Goal: Transaction & Acquisition: Purchase product/service

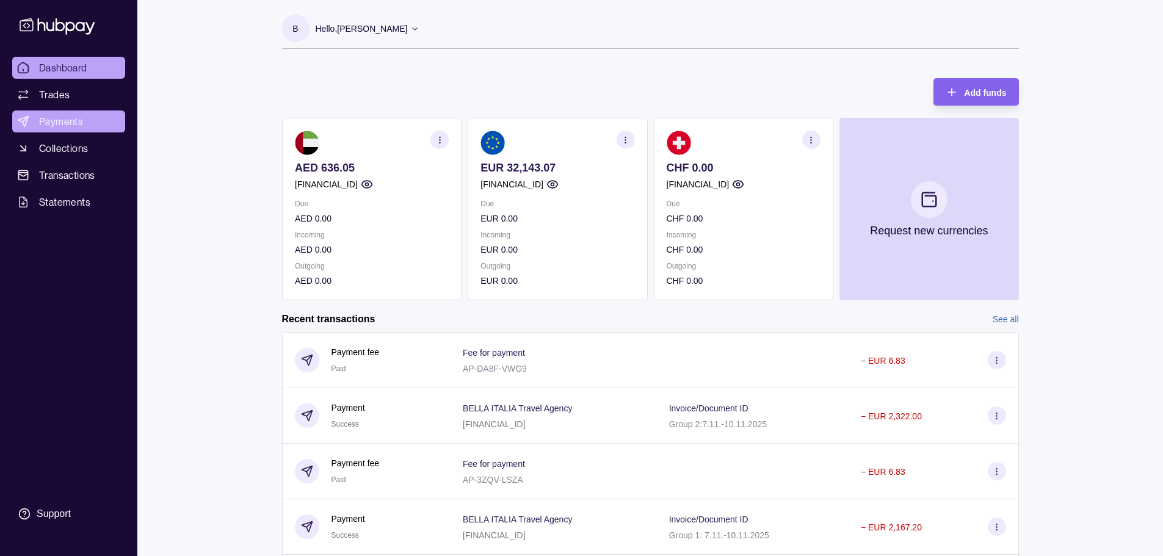
click at [78, 118] on span "Payments" at bounding box center [61, 121] width 44 height 15
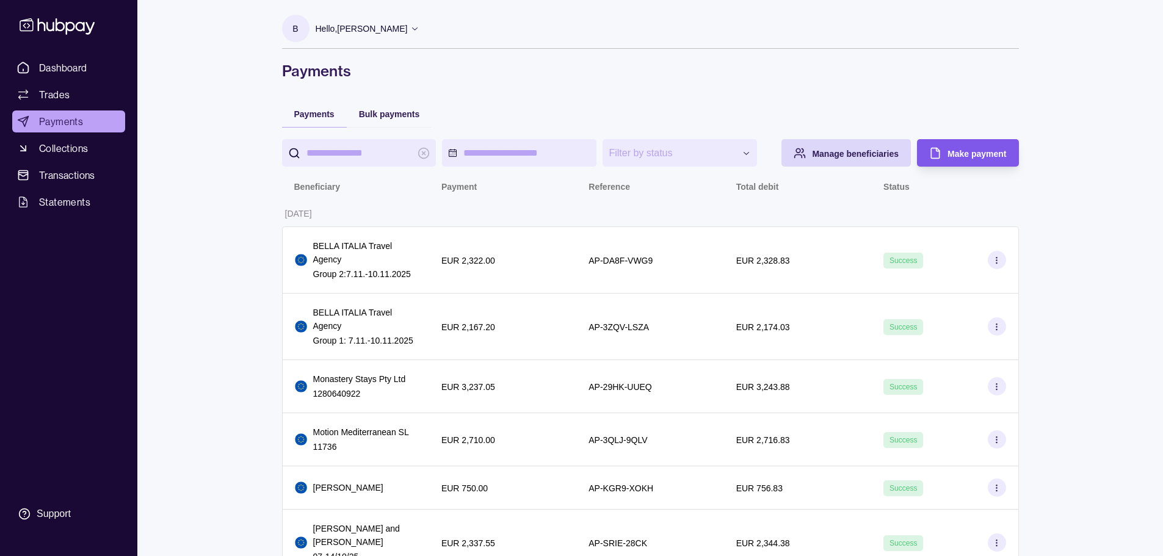
click at [951, 147] on div "Make payment" at bounding box center [977, 153] width 59 height 15
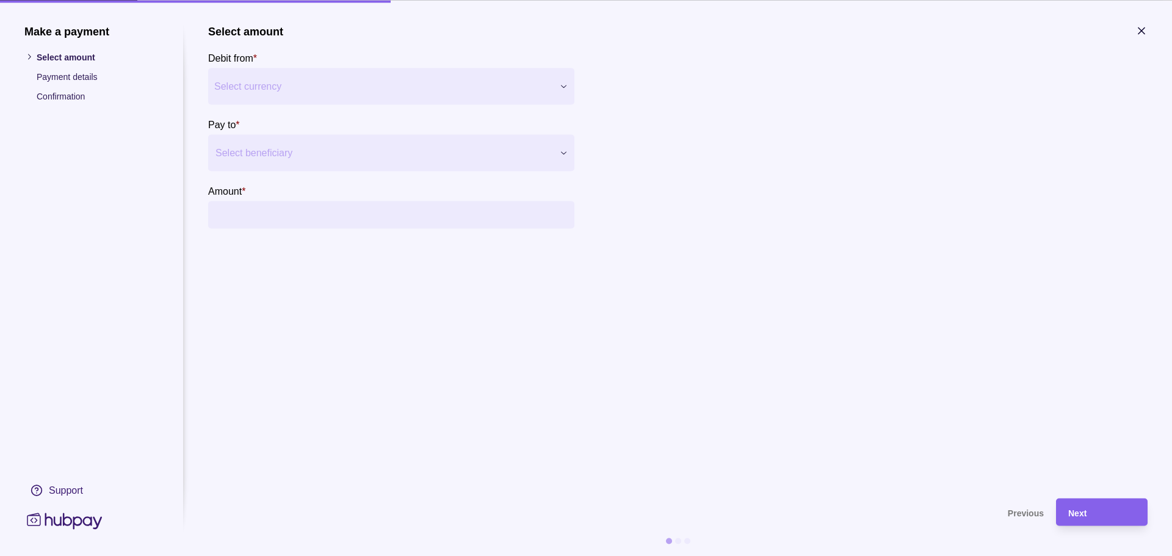
click at [269, 159] on div at bounding box center [384, 152] width 336 height 17
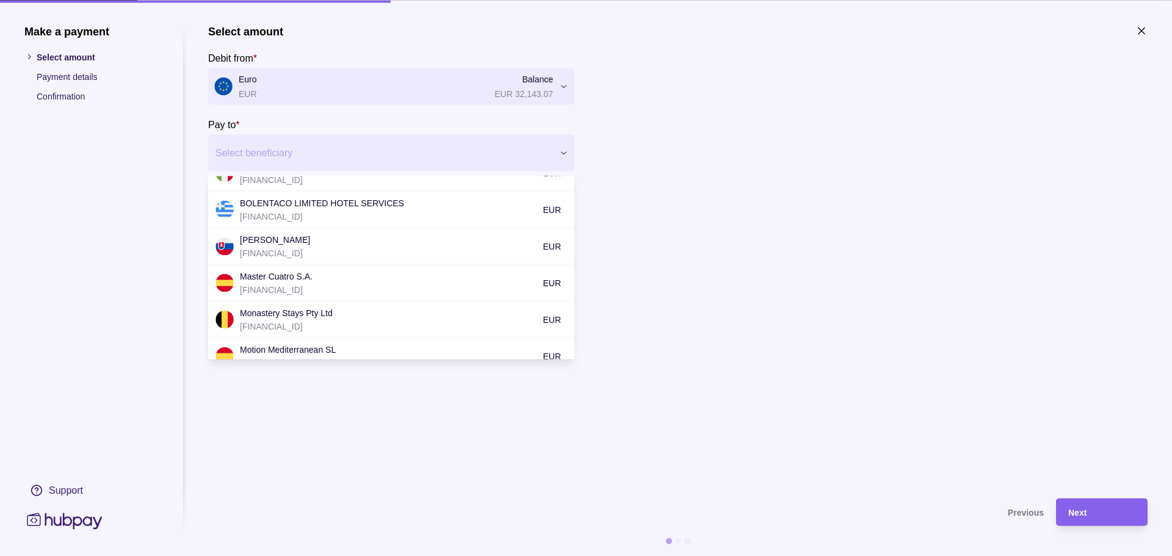
scroll to position [183, 0]
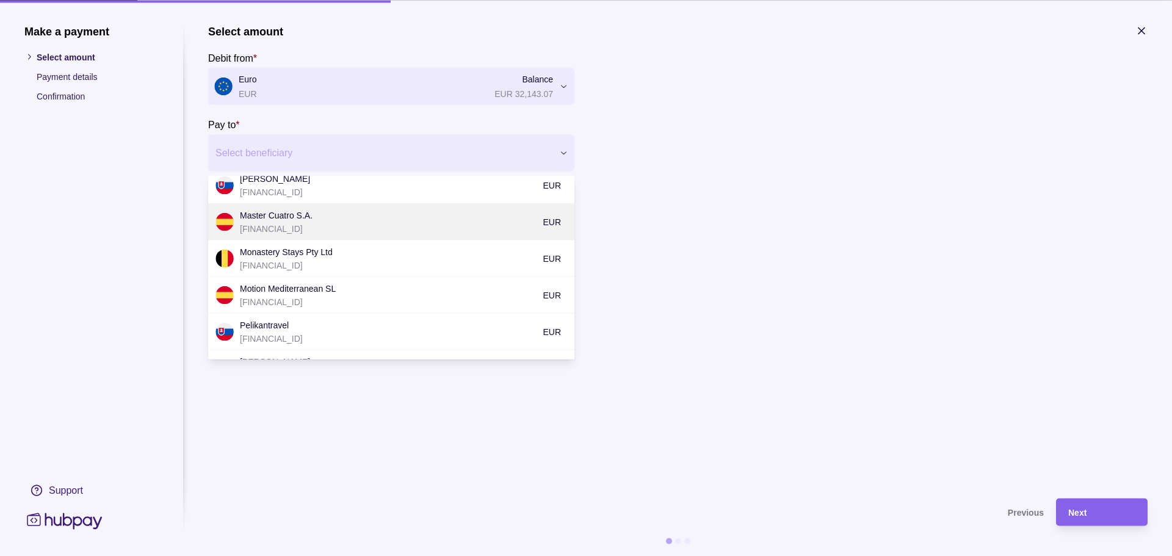
click at [333, 227] on p "[FINANCIAL_ID]" at bounding box center [388, 228] width 297 height 13
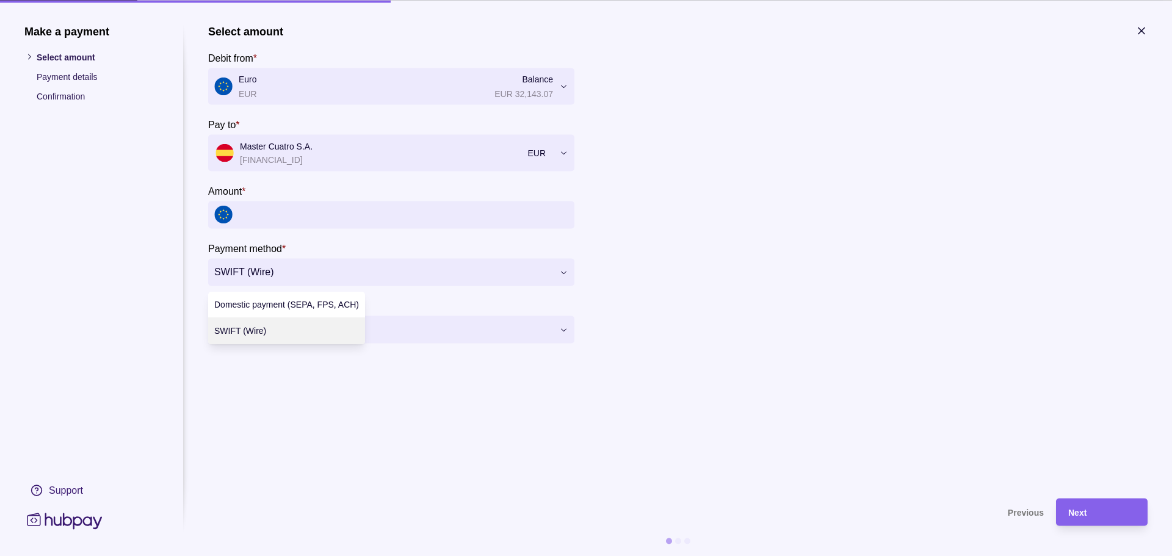
click at [300, 209] on input "Amount *" at bounding box center [404, 214] width 330 height 27
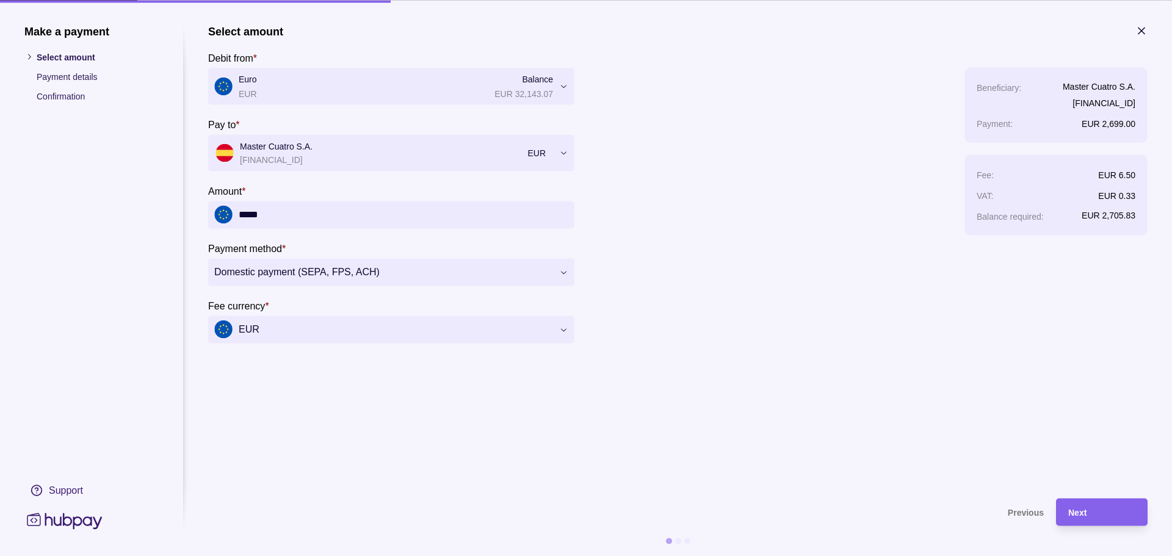
type input "*****"
click at [448, 467] on section "**********" at bounding box center [678, 255] width 940 height 462
click at [1090, 512] on div "Next" at bounding box center [1101, 512] width 67 height 15
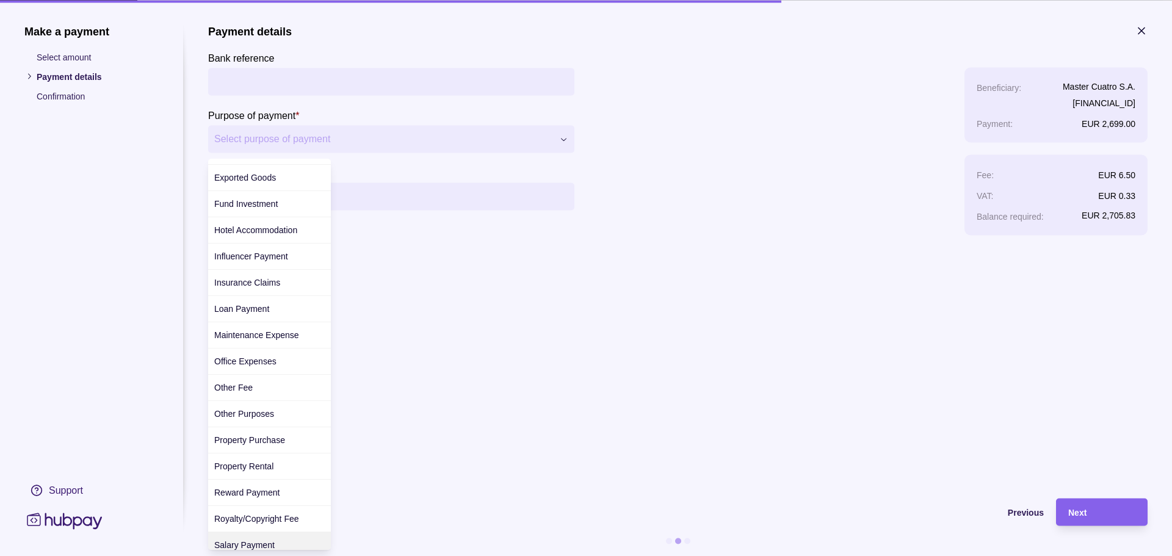
scroll to position [161, 0]
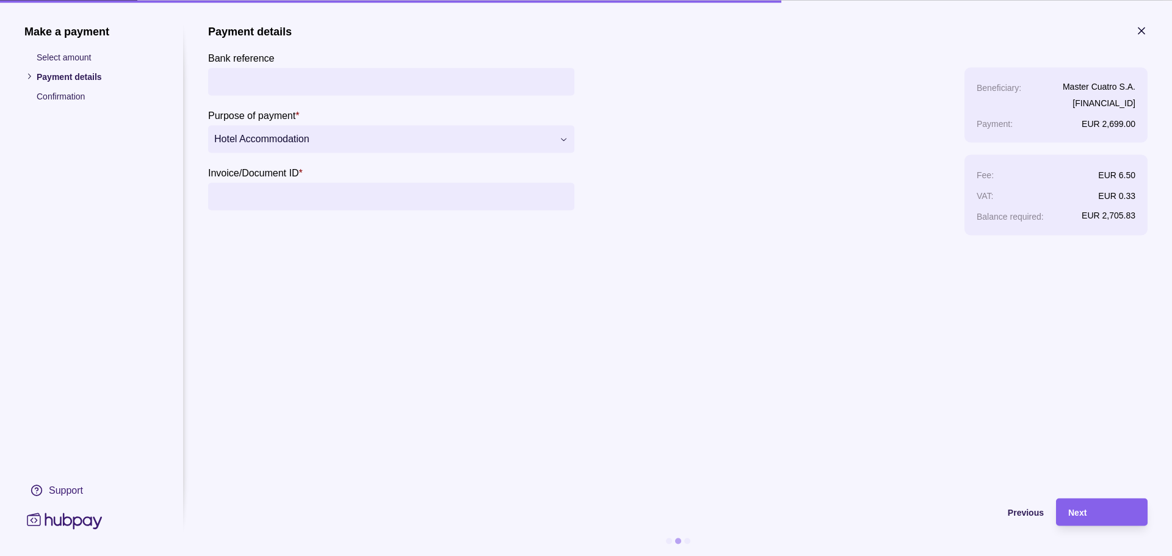
click at [284, 193] on input "Invoice/Document ID *" at bounding box center [391, 196] width 354 height 27
paste input "*******"
type input "*******"
click at [1106, 518] on div "Next" at bounding box center [1101, 512] width 67 height 15
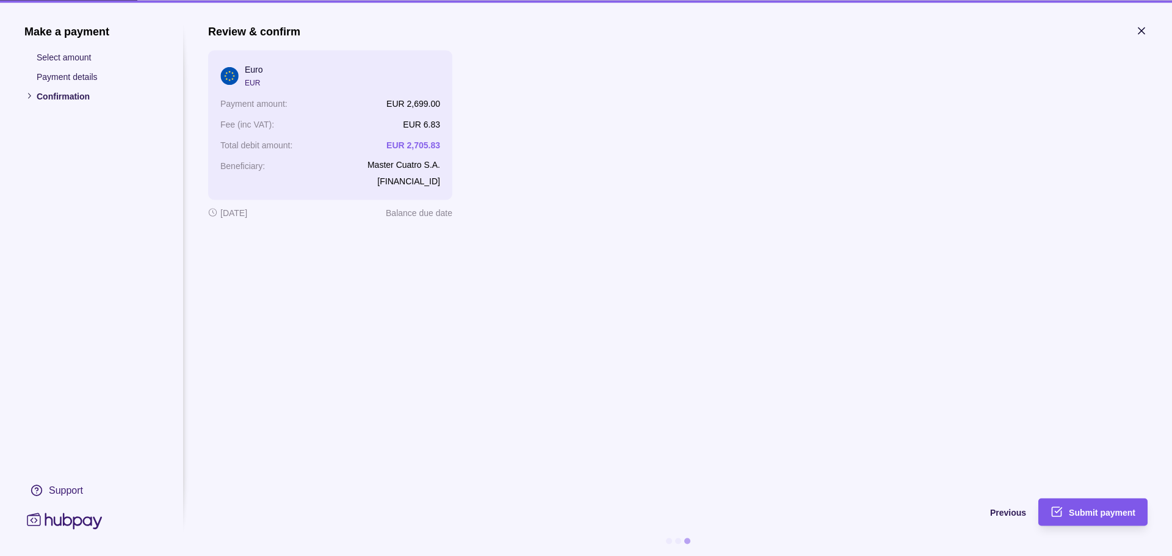
click at [1095, 505] on div "Submit payment" at bounding box center [1102, 512] width 67 height 15
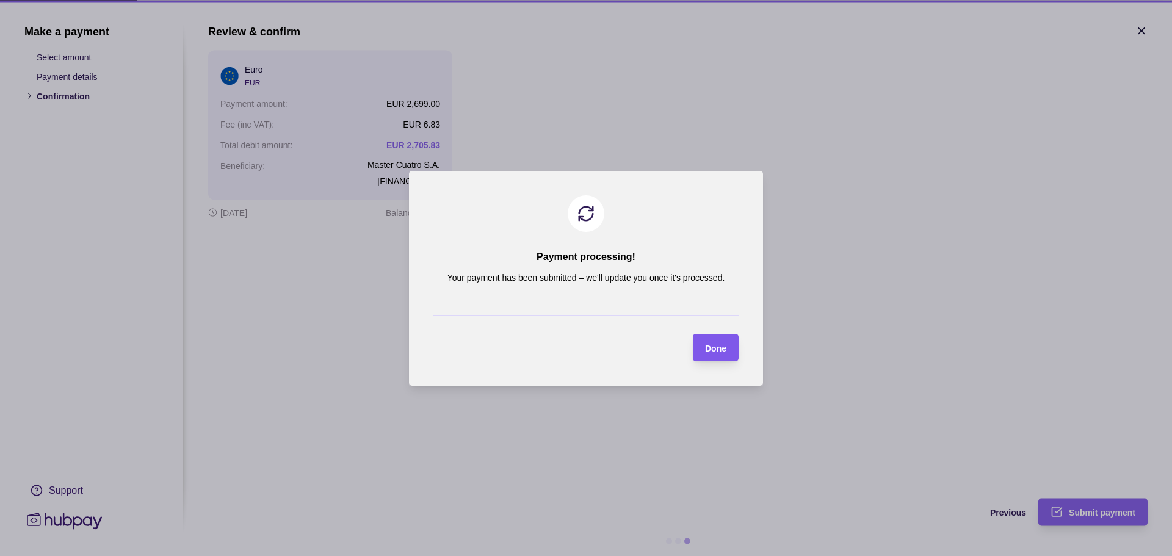
click at [730, 348] on section "Done" at bounding box center [716, 347] width 46 height 27
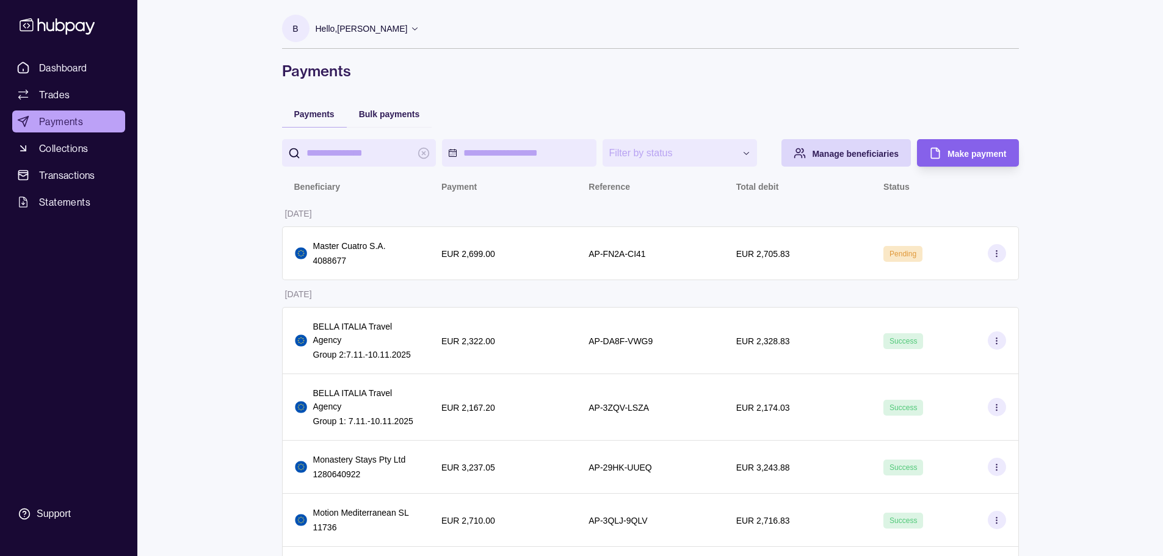
click at [87, 28] on icon at bounding box center [57, 26] width 81 height 23
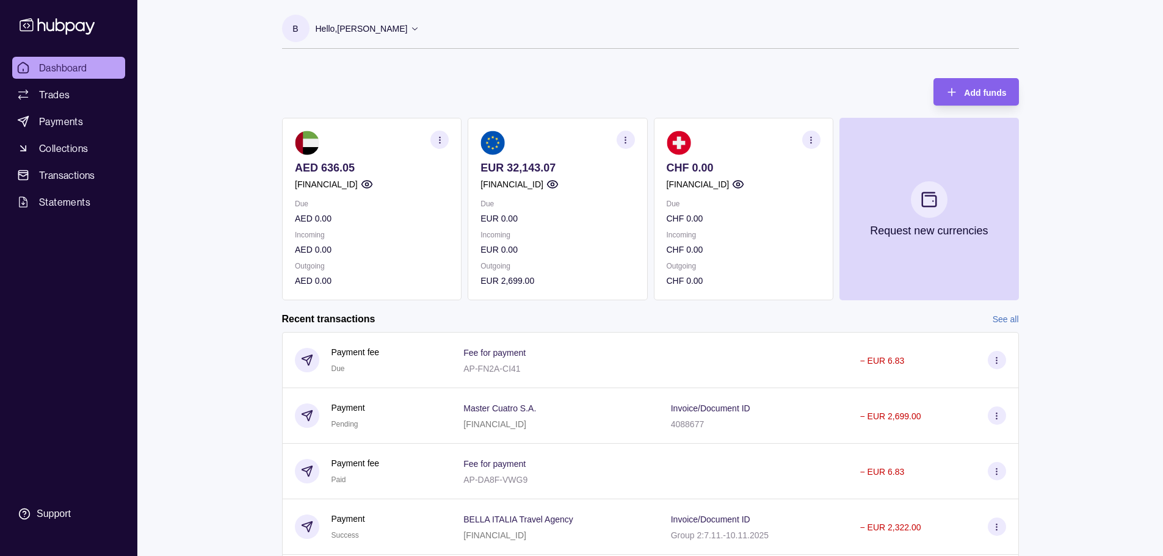
click at [383, 31] on p "Hello, [PERSON_NAME]" at bounding box center [362, 28] width 92 height 13
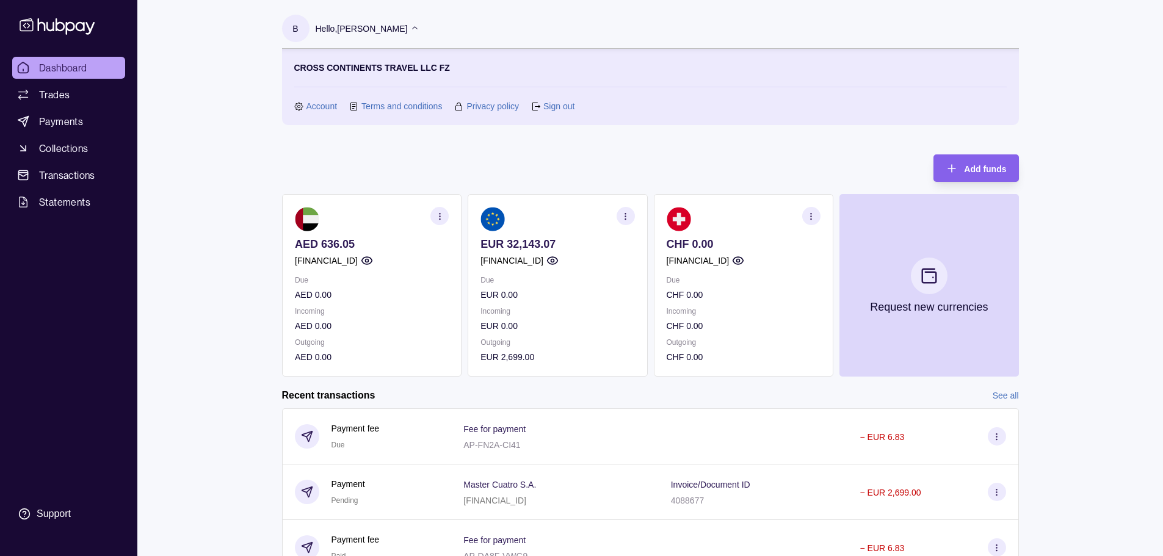
click at [577, 106] on div "Account Terms and conditions Privacy policy Sign out" at bounding box center [650, 106] width 712 height 13
click at [568, 106] on link "Sign out" at bounding box center [558, 106] width 31 height 13
click at [565, 109] on link "Sign out" at bounding box center [558, 106] width 31 height 13
